Goal: Task Accomplishment & Management: Use online tool/utility

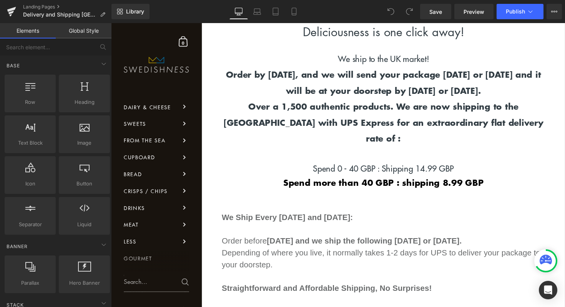
scroll to position [428, 0]
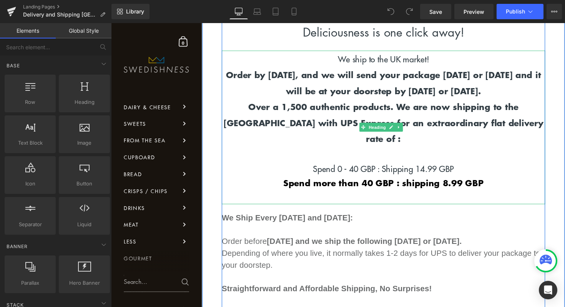
click at [432, 166] on b "Spend 0 - 40 GBP : Shipping 14.99 GBP" at bounding box center [390, 172] width 145 height 12
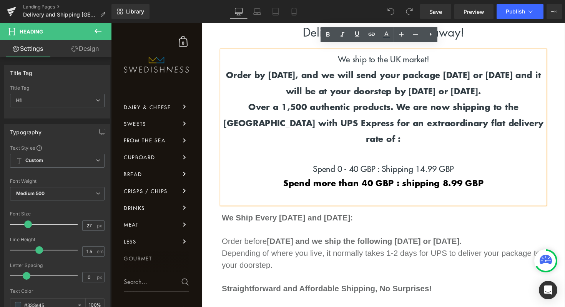
click at [431, 166] on b "Spend 0 - 40 GBP : Shipping 14.99 GBP" at bounding box center [390, 172] width 145 height 12
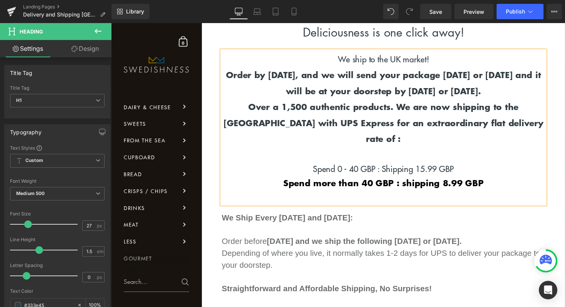
click at [451, 180] on strong "Spend more than 40 GBP : shipping 8.99 GBP" at bounding box center [390, 186] width 205 height 12
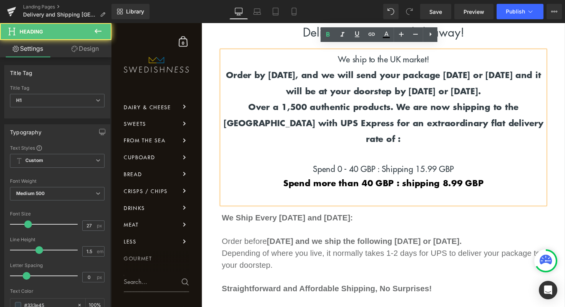
click at [454, 180] on strong "Spend more than 40 GBP : shipping 8.99 GBP" at bounding box center [390, 186] width 205 height 12
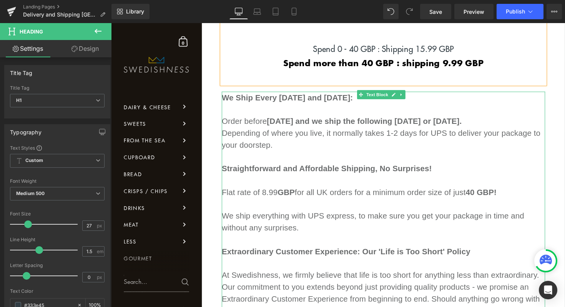
scroll to position [553, 0]
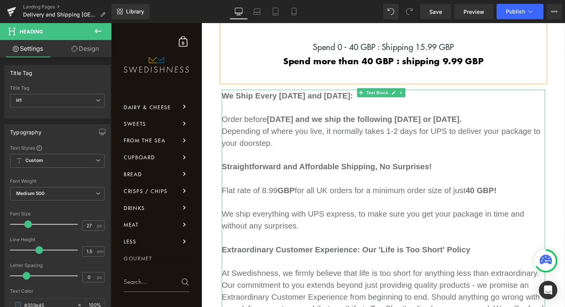
click at [268, 177] on p "Flat rate of 8.99 GBP for all UK orders for a mi nimum order size of just 40 GB…" at bounding box center [390, 189] width 331 height 24
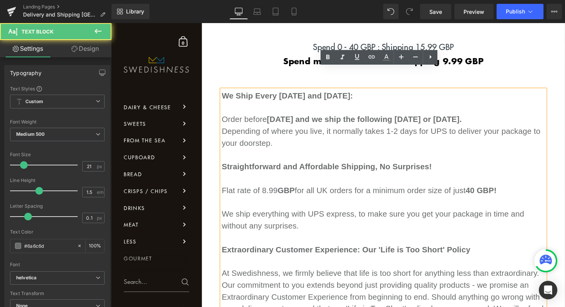
click at [270, 177] on p "Flat rate of 8.99 GBP for all UK orders for a mi nimum order size of just 40 GB…" at bounding box center [390, 189] width 331 height 24
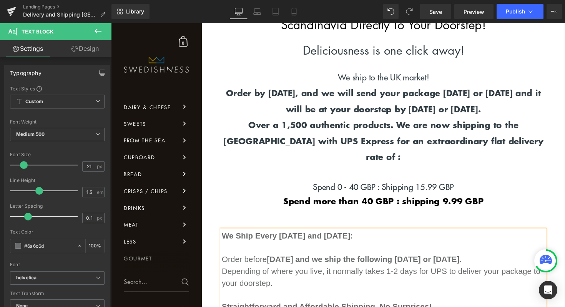
scroll to position [342, 0]
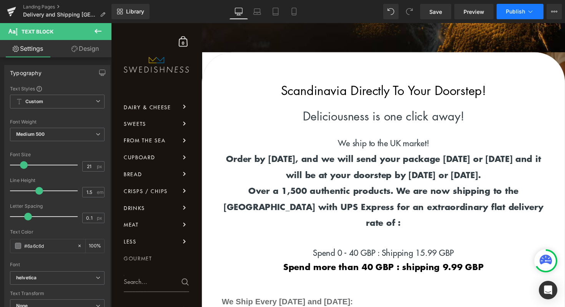
click at [516, 10] on span "Publish" at bounding box center [515, 11] width 19 height 6
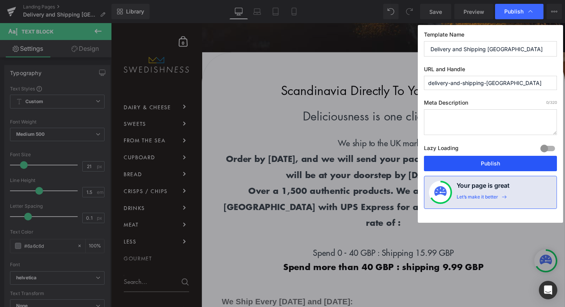
click at [481, 165] on button "Publish" at bounding box center [490, 163] width 133 height 15
